Goal: Task Accomplishment & Management: Manage account settings

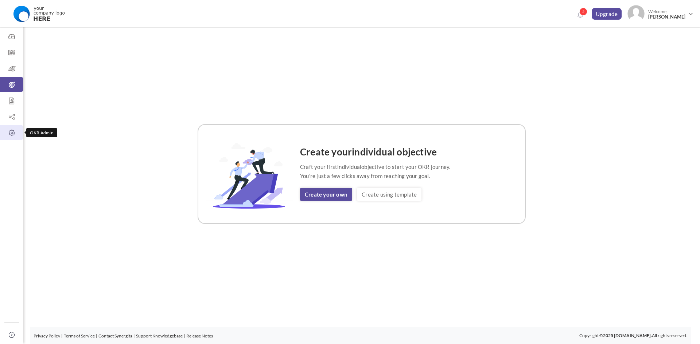
click at [15, 133] on icon at bounding box center [11, 132] width 23 height 7
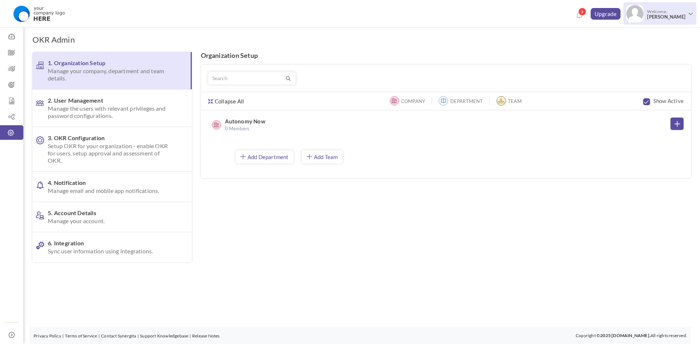
click at [687, 18] on link "Welcome, [PERSON_NAME]" at bounding box center [659, 12] width 73 height 21
click at [104, 103] on span "2. User Management Manage the users with relevant privileges and password confi…" at bounding box center [111, 108] width 126 height 23
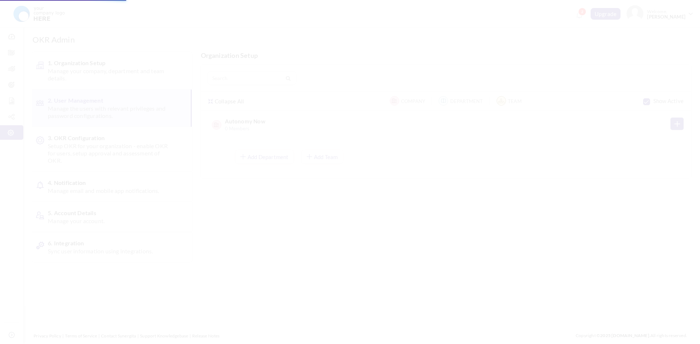
click at [96, 192] on span "Manage email and mobile app notifications." at bounding box center [111, 190] width 126 height 7
click at [116, 189] on body "Trial Extended! Subscribe to continue using all the features. 2 Upgrade Upgrade…" at bounding box center [350, 172] width 700 height 344
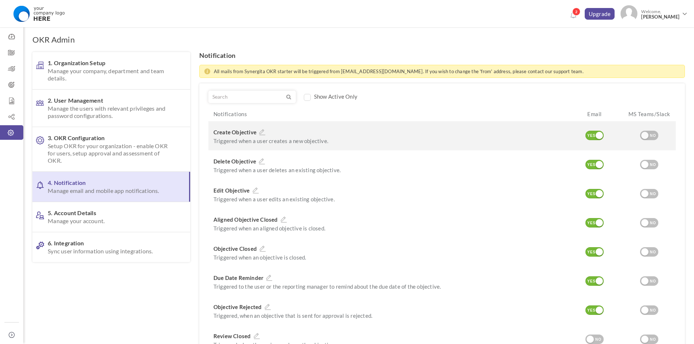
click at [595, 136] on div "YES" at bounding box center [592, 136] width 12 height 7
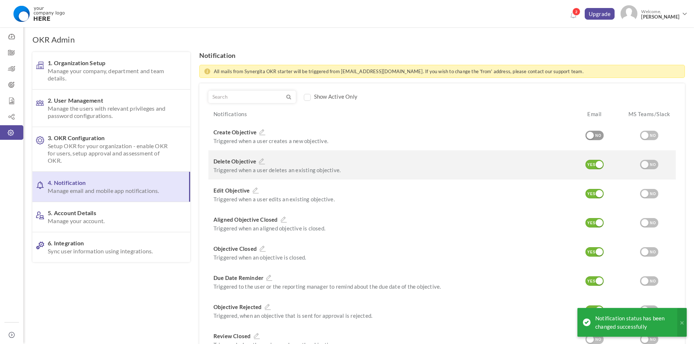
click at [596, 160] on div "YES NO" at bounding box center [595, 164] width 18 height 9
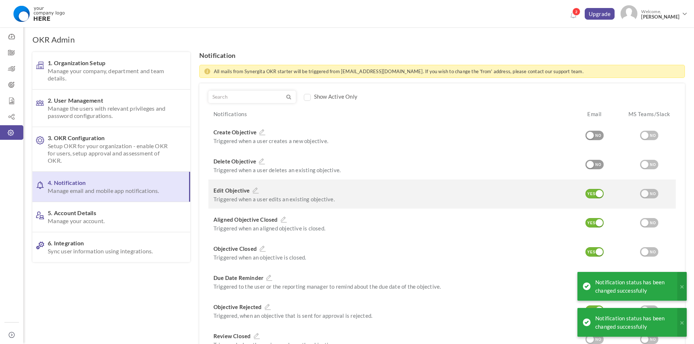
click at [592, 195] on div "YES" at bounding box center [592, 194] width 12 height 7
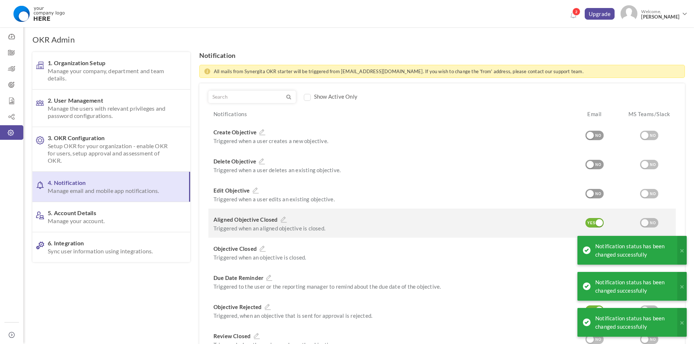
click at [591, 228] on div "YES NO" at bounding box center [595, 223] width 18 height 10
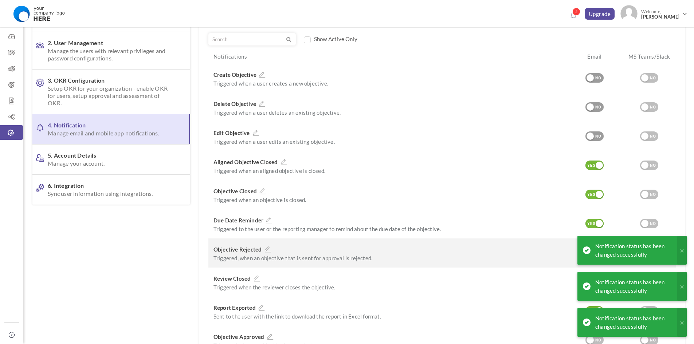
scroll to position [109, 0]
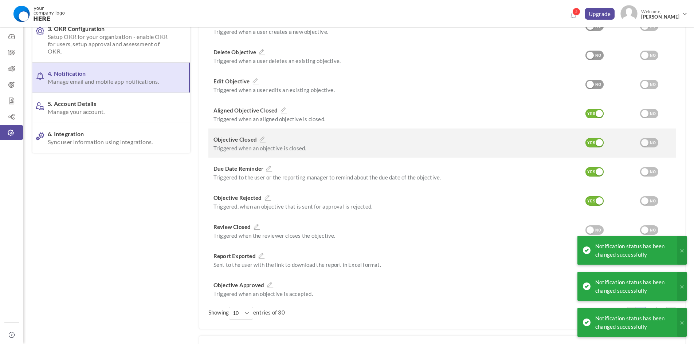
click at [597, 133] on div "Edit YES NO" at bounding box center [594, 143] width 55 height 29
click at [599, 145] on div at bounding box center [599, 142] width 7 height 7
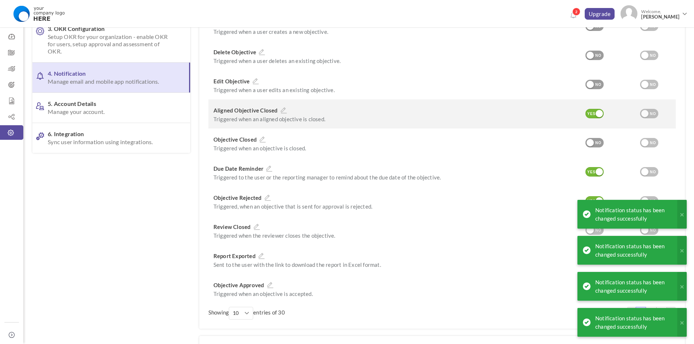
click at [594, 113] on div "YES" at bounding box center [592, 114] width 12 height 7
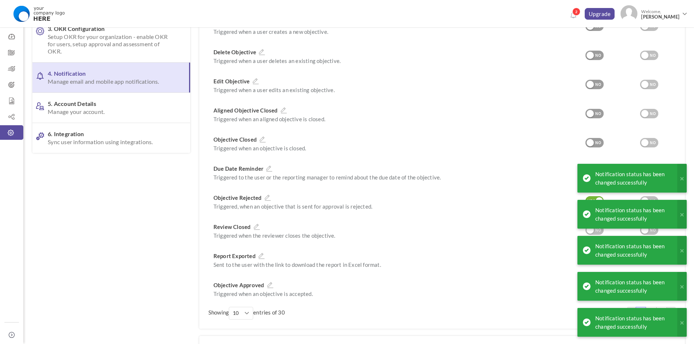
scroll to position [0, 0]
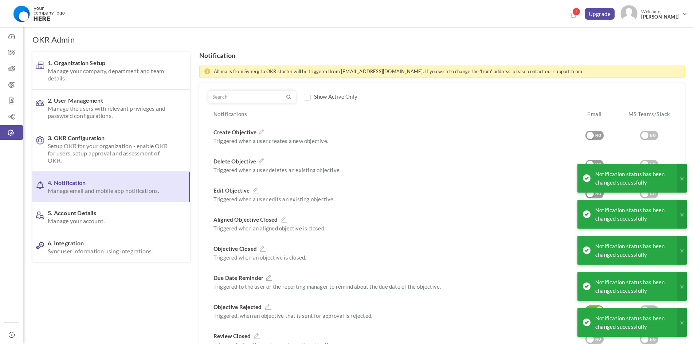
click at [336, 95] on label "Show Active Only" at bounding box center [335, 96] width 43 height 7
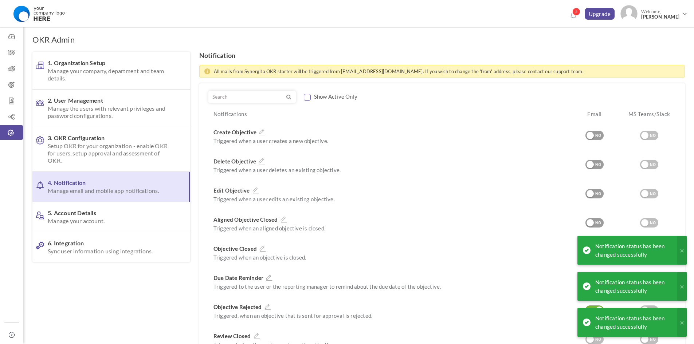
click at [304, 95] on input "checkbox" at bounding box center [307, 97] width 7 height 7
checkbox input "true"
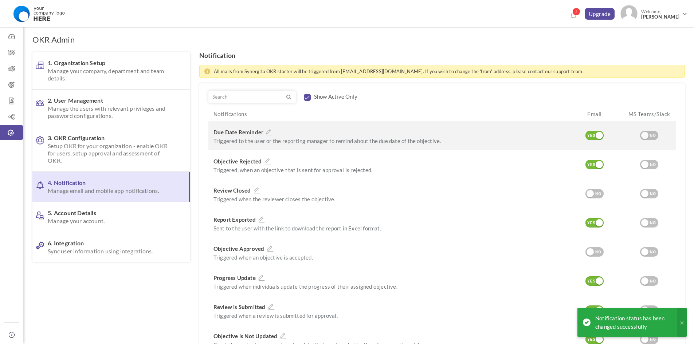
click at [595, 137] on div "YES" at bounding box center [592, 136] width 12 height 7
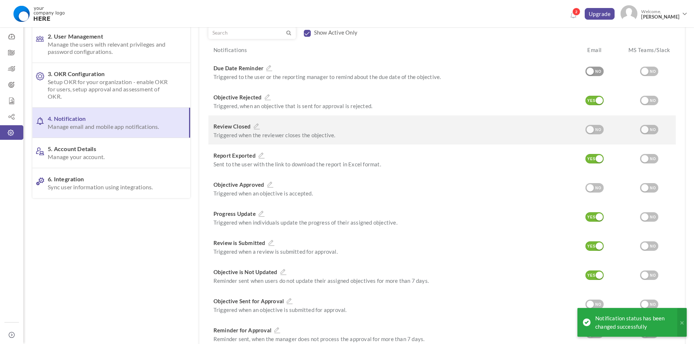
scroll to position [73, 0]
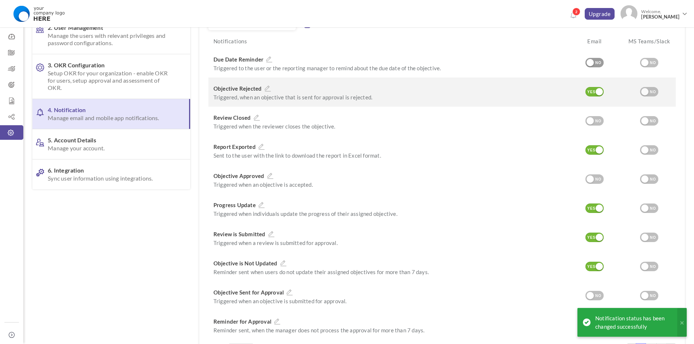
click at [600, 91] on div at bounding box center [599, 91] width 7 height 7
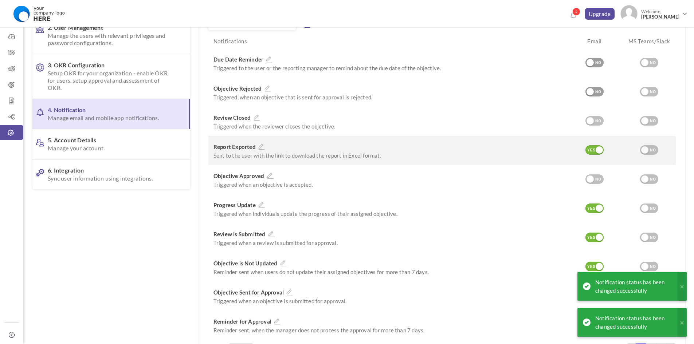
click at [592, 156] on div "YES NO" at bounding box center [595, 150] width 18 height 10
click at [594, 151] on div "YES" at bounding box center [592, 150] width 12 height 7
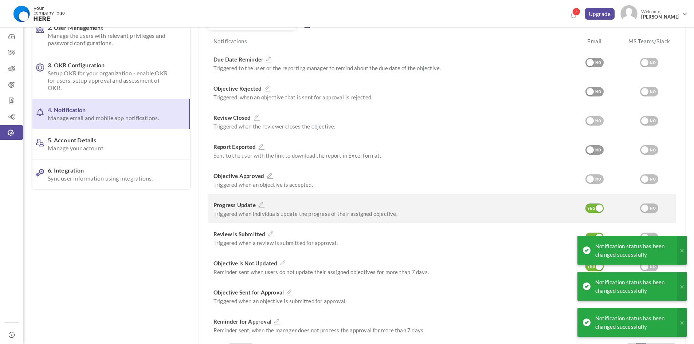
click at [593, 207] on div "YES" at bounding box center [592, 209] width 12 height 7
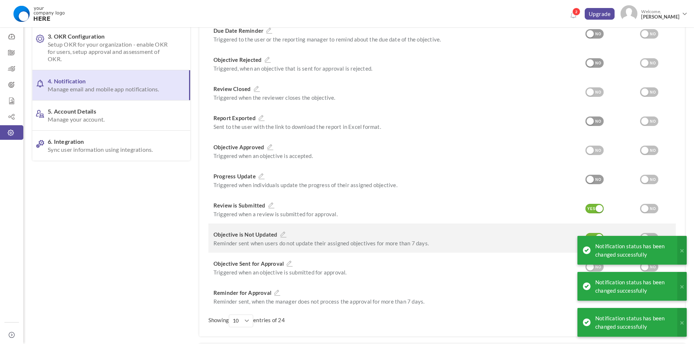
scroll to position [146, 0]
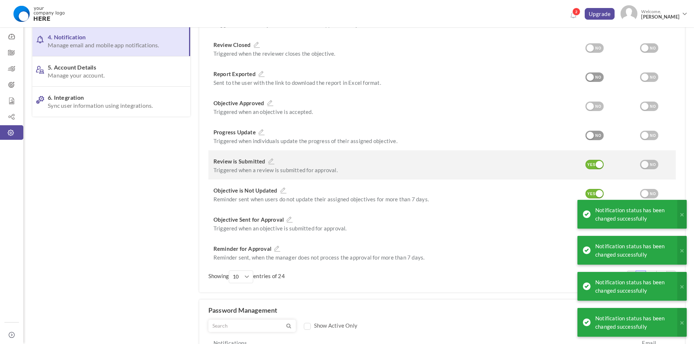
click at [594, 159] on div "Edit YES NO" at bounding box center [594, 165] width 55 height 29
click at [596, 163] on div at bounding box center [599, 164] width 7 height 7
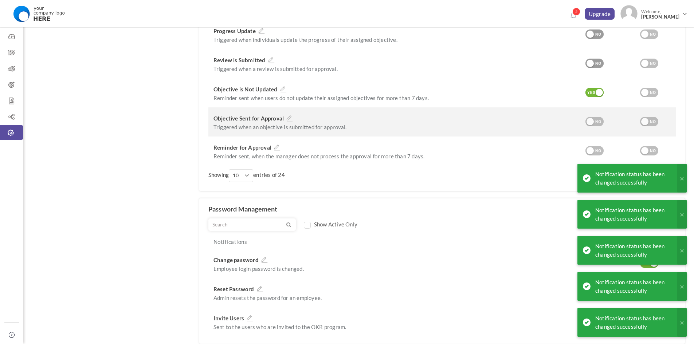
scroll to position [255, 0]
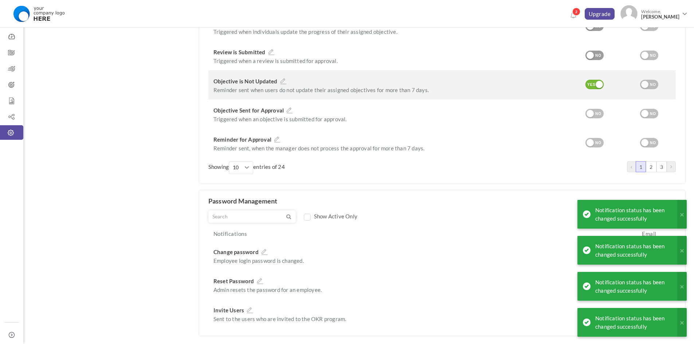
click at [598, 80] on div "YES NO" at bounding box center [595, 84] width 18 height 9
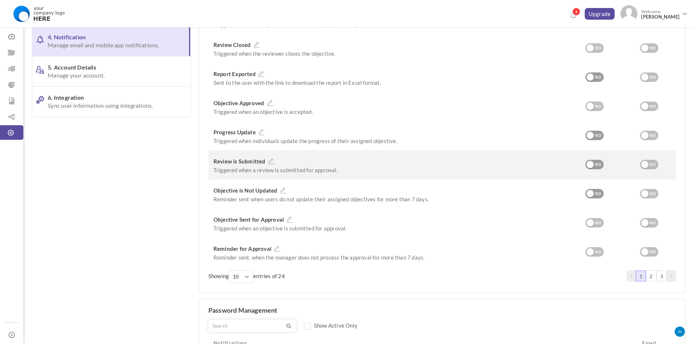
scroll to position [0, 0]
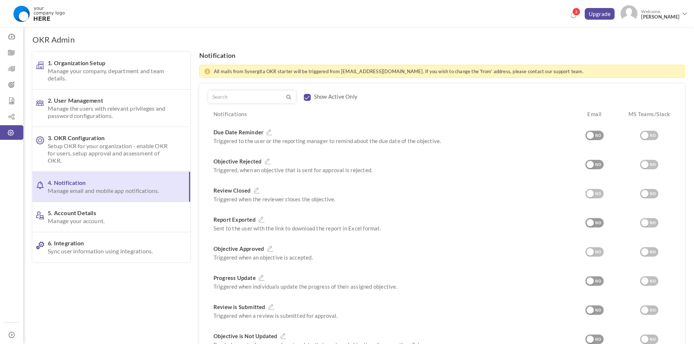
click at [302, 89] on div "Show Active Only Notifications Email MS Teams/Slack Due Date Reminder Triggered…" at bounding box center [442, 260] width 486 height 355
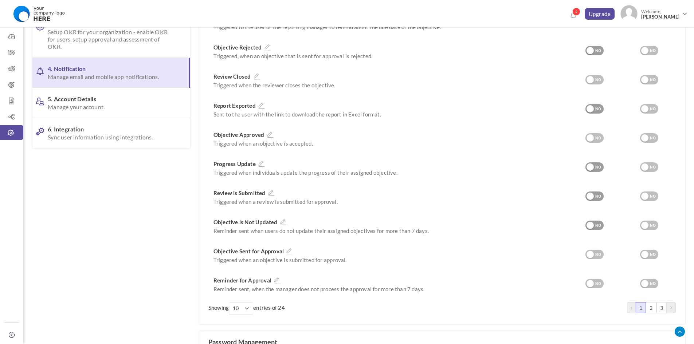
scroll to position [255, 0]
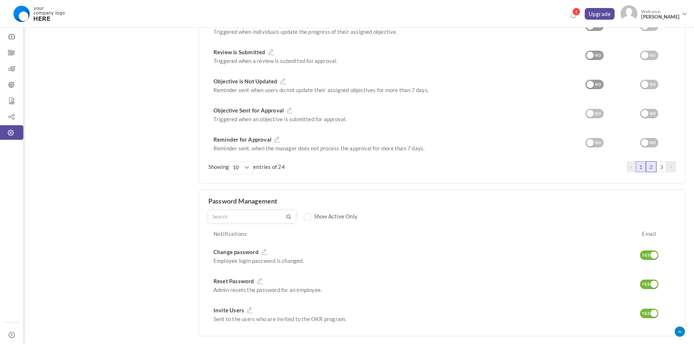
click at [648, 167] on link "2" at bounding box center [651, 166] width 10 height 11
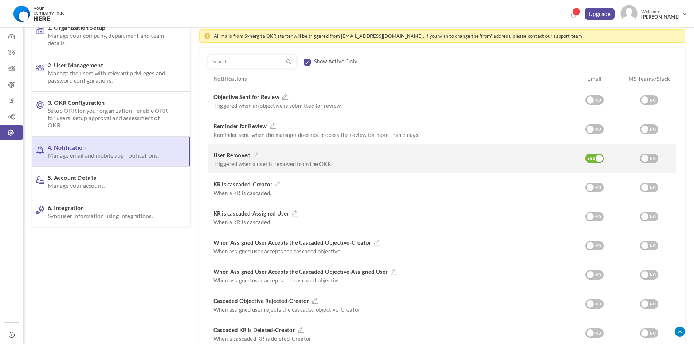
scroll to position [0, 0]
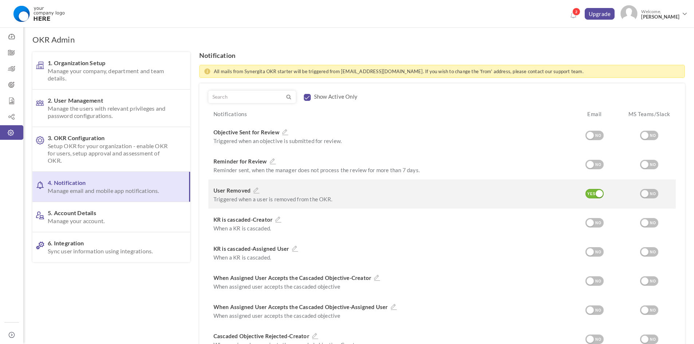
click at [592, 194] on div "YES" at bounding box center [592, 194] width 12 height 7
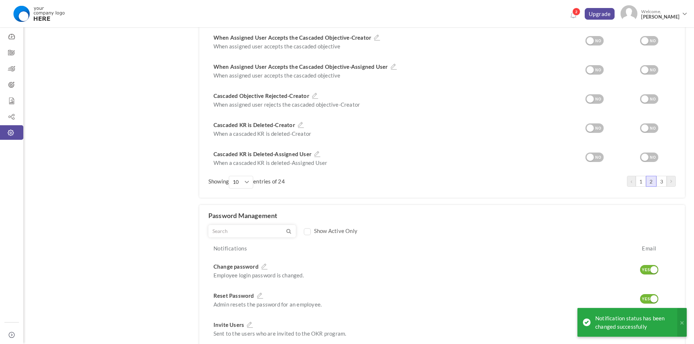
scroll to position [290, 0]
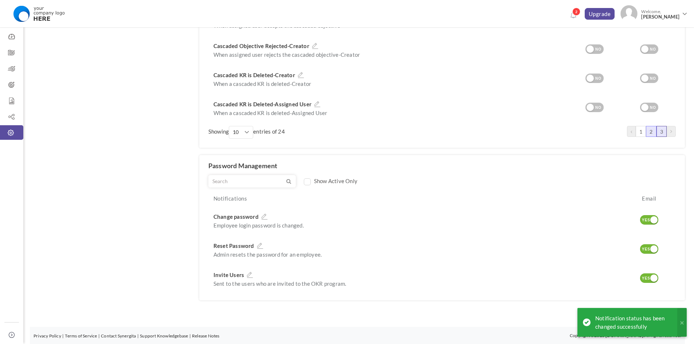
click at [662, 129] on link "3" at bounding box center [662, 131] width 10 height 11
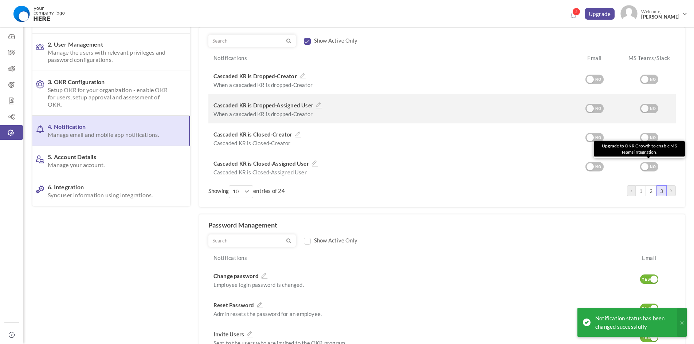
scroll to position [0, 0]
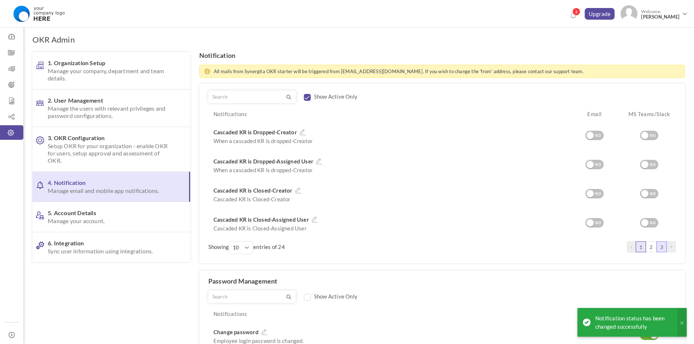
click at [638, 247] on link "1" at bounding box center [641, 247] width 10 height 11
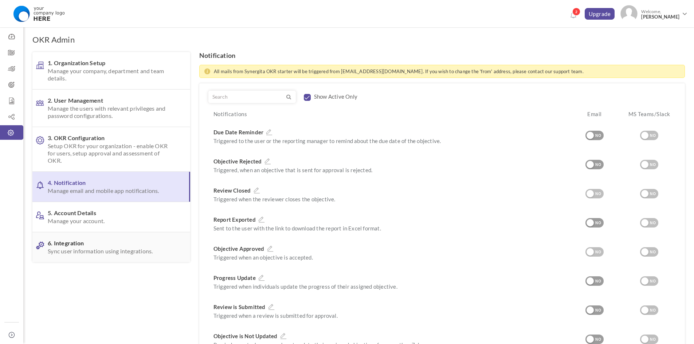
click at [93, 245] on span "6. Integration Sync user information using integrations." at bounding box center [110, 247] width 125 height 15
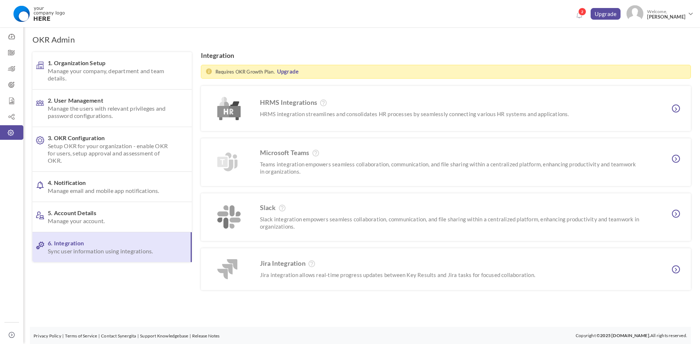
drag, startPoint x: 94, startPoint y: 221, endPoint x: 116, endPoint y: 223, distance: 22.3
click at [94, 221] on span "Manage your account." at bounding box center [111, 221] width 126 height 7
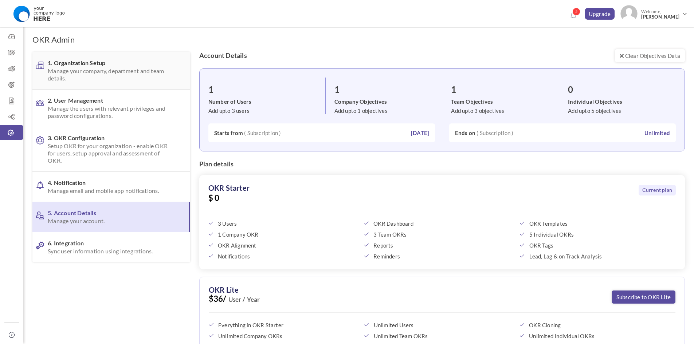
click at [90, 63] on span "1. Organization Setup Manage your company, department and team details." at bounding box center [110, 70] width 125 height 23
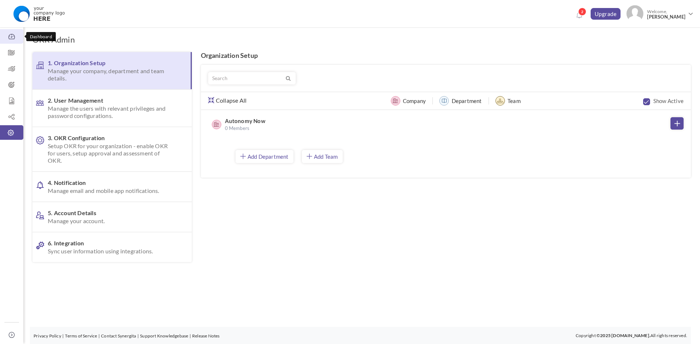
click at [3, 35] on icon at bounding box center [11, 36] width 23 height 7
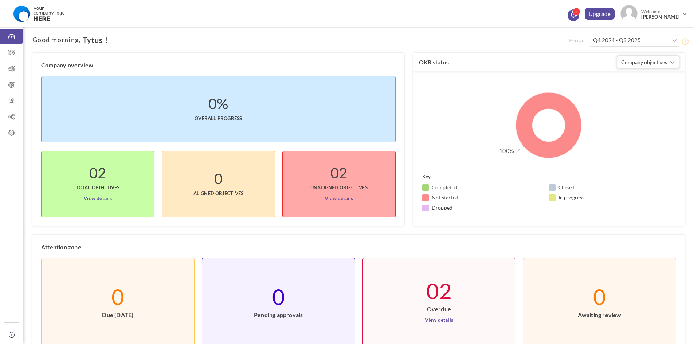
click at [579, 12] on span "2" at bounding box center [577, 12] width 8 height 8
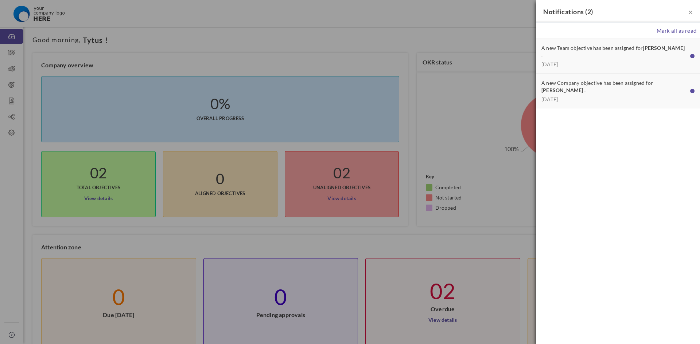
click at [612, 61] on span "04 Sep 2025" at bounding box center [613, 64] width 145 height 7
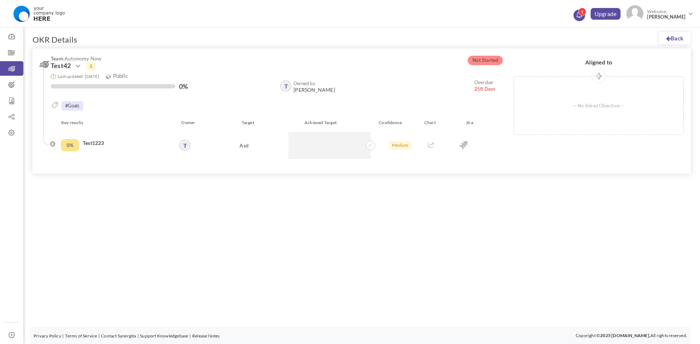
click at [582, 12] on span "1" at bounding box center [582, 12] width 8 height 8
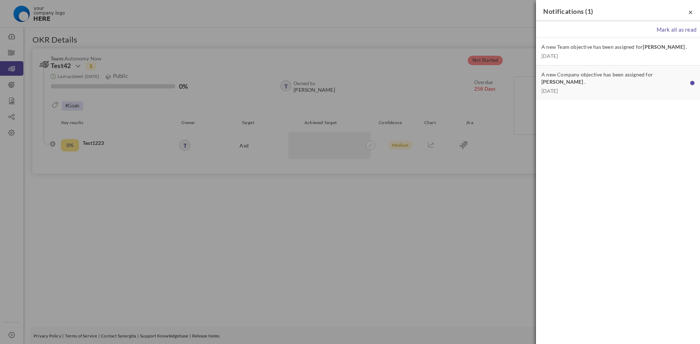
click at [690, 12] on span "×" at bounding box center [690, 11] width 4 height 9
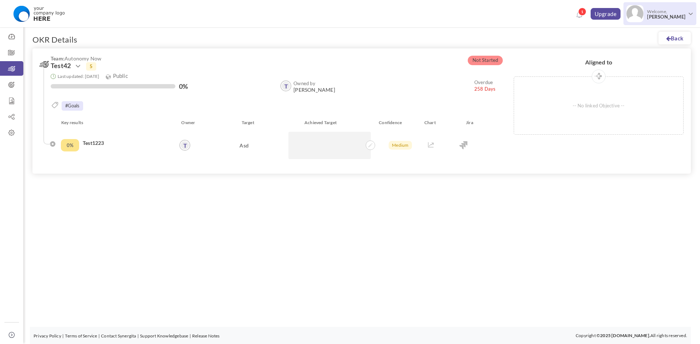
drag, startPoint x: 685, startPoint y: 11, endPoint x: 679, endPoint y: 10, distance: 5.9
click at [697, 19] on div "1 Upgrade Upgrade Upgrade Welcome, Tytus Tulwin" at bounding box center [350, 12] width 700 height 25
click at [692, 13] on span at bounding box center [691, 14] width 4 height 4
